Goal: Check status

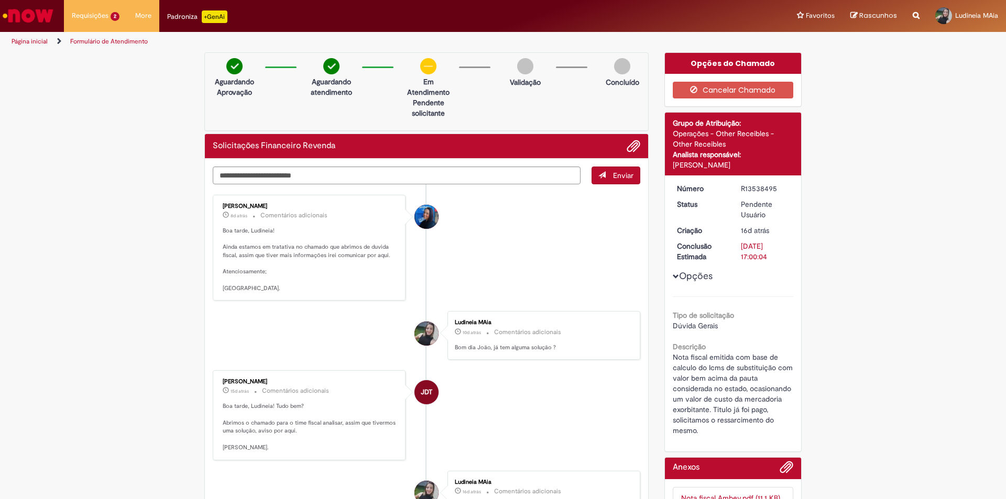
drag, startPoint x: 19, startPoint y: 38, endPoint x: 41, endPoint y: 0, distance: 44.1
click at [20, 38] on link "Página inicial" at bounding box center [30, 41] width 36 height 8
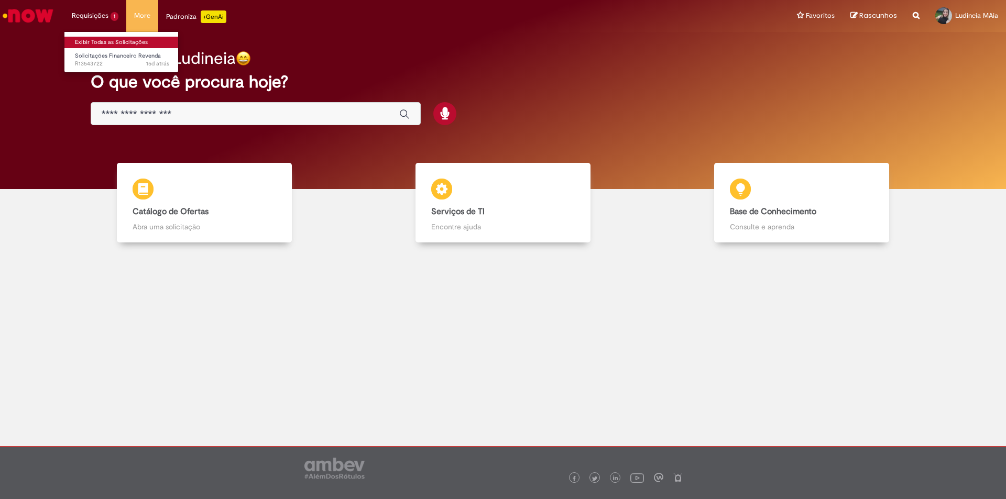
click at [83, 43] on link "Exibir Todas as Solicitações" at bounding box center [121, 43] width 115 height 12
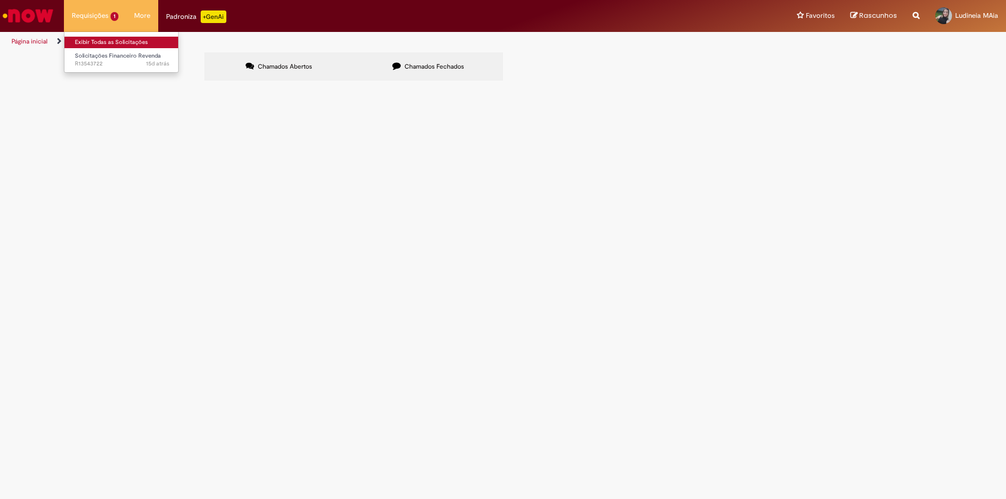
click at [80, 38] on link "Exibir Todas as Solicitações" at bounding box center [121, 43] width 115 height 12
click at [0, 0] on span "Nota fiscal emitida com base de calculo do Icms de substituição com valor bem a…" at bounding box center [0, 0] width 0 height 0
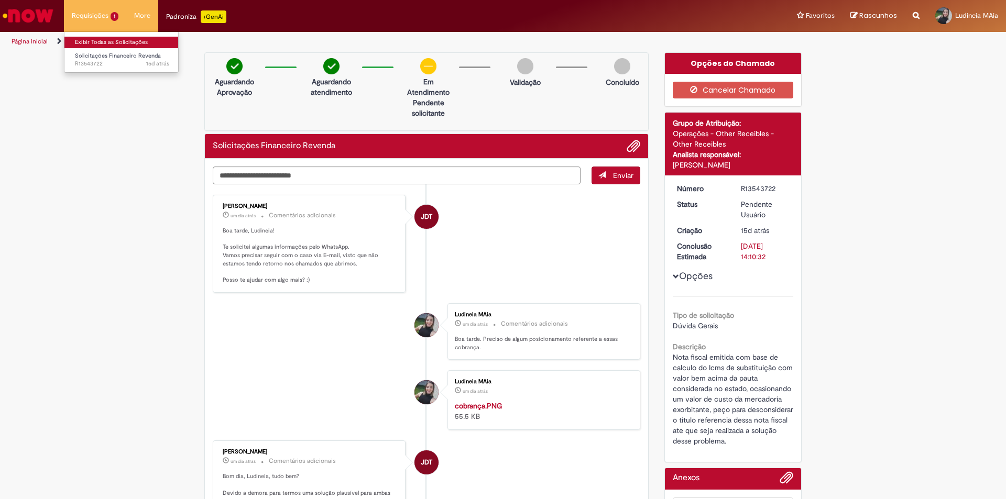
click at [89, 41] on link "Exibir Todas as Solicitações" at bounding box center [121, 43] width 115 height 12
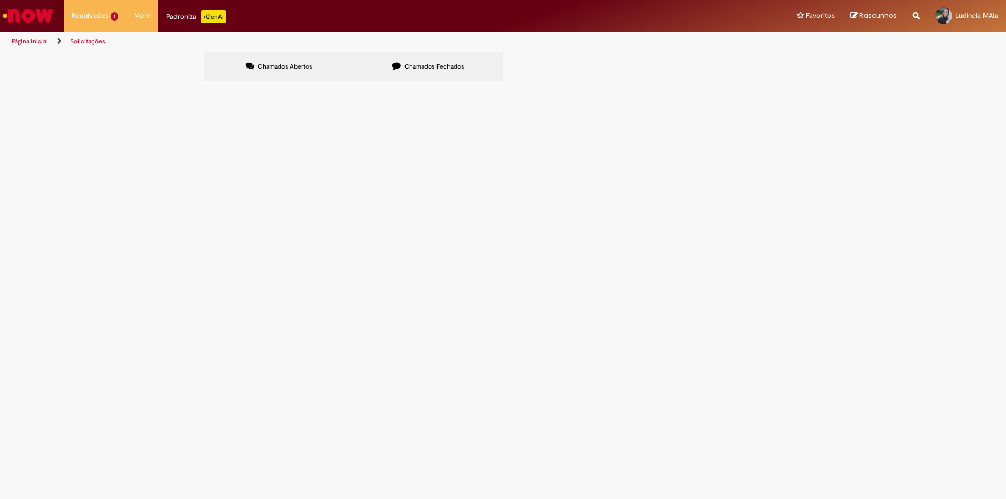
click at [444, 73] on label "Chamados Fechados" at bounding box center [428, 66] width 149 height 28
click at [0, 0] on span "Nota fiscal emitida com base de calculo do Icms de substituição com valor bem a…" at bounding box center [0, 0] width 0 height 0
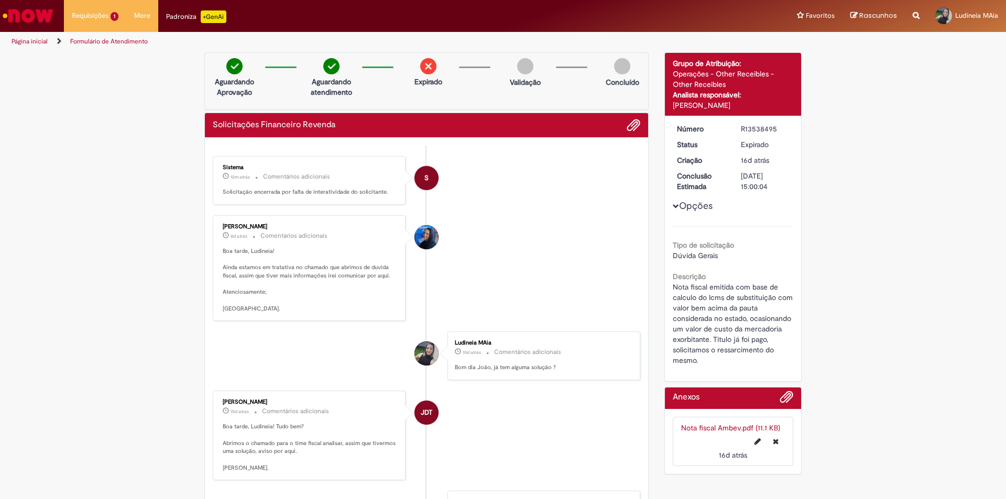
click at [619, 127] on li at bounding box center [629, 125] width 21 height 14
click at [620, 126] on li at bounding box center [629, 125] width 21 height 14
